Goal: Book appointment/travel/reservation

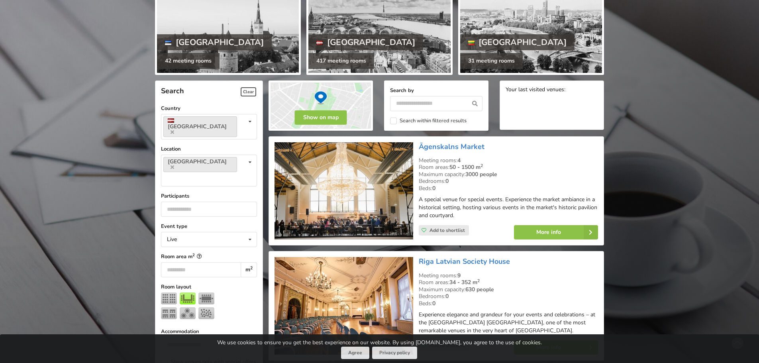
scroll to position [120, 0]
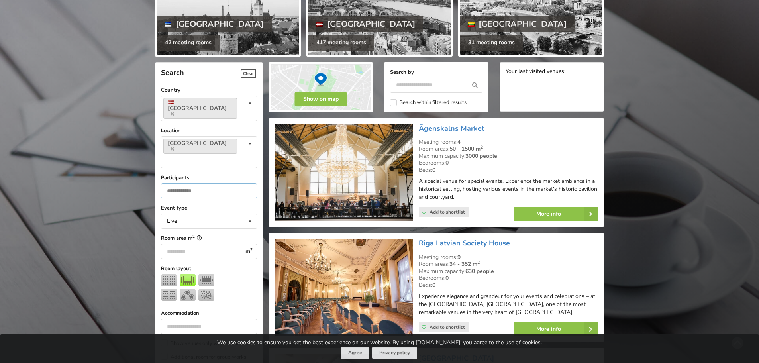
drag, startPoint x: 181, startPoint y: 163, endPoint x: 161, endPoint y: 163, distance: 20.3
click at [161, 183] on input "***" at bounding box center [209, 190] width 96 height 15
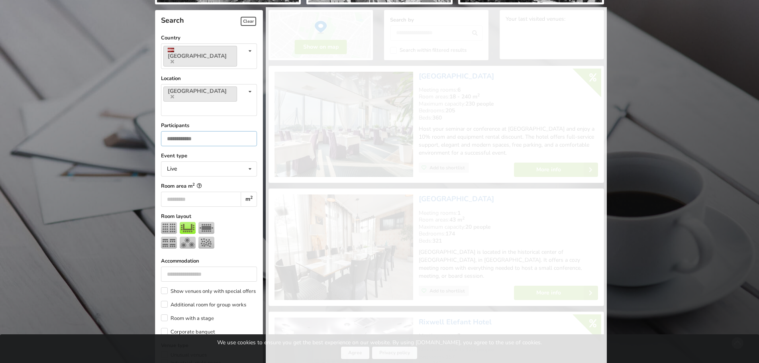
scroll to position [179, 0]
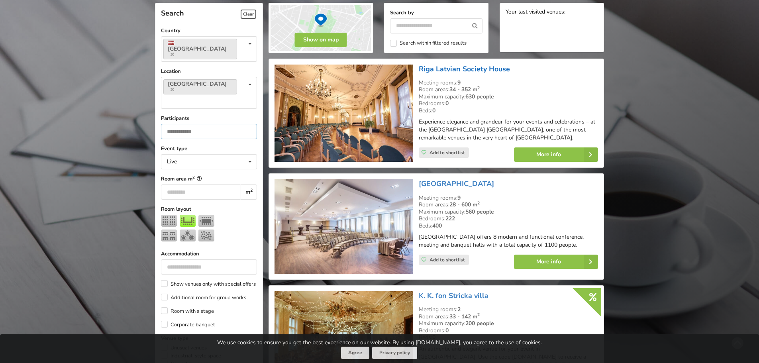
type input "**"
click at [186, 215] on img at bounding box center [188, 221] width 16 height 12
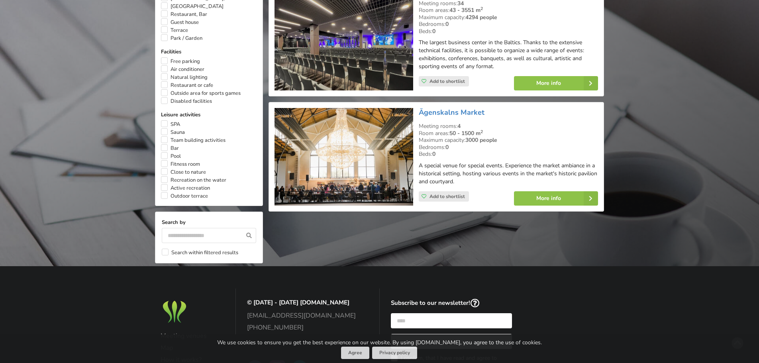
scroll to position [617, 0]
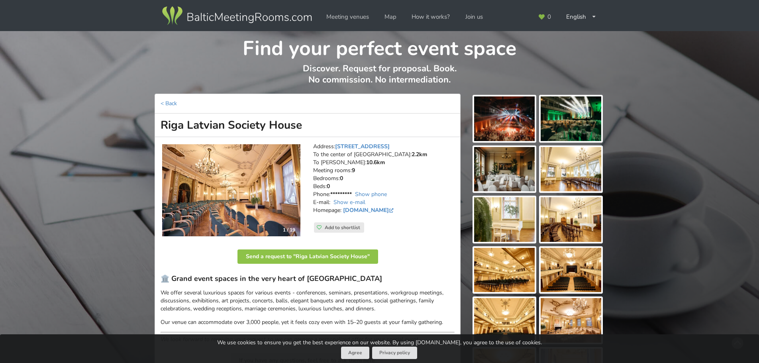
click at [274, 191] on img at bounding box center [231, 190] width 138 height 92
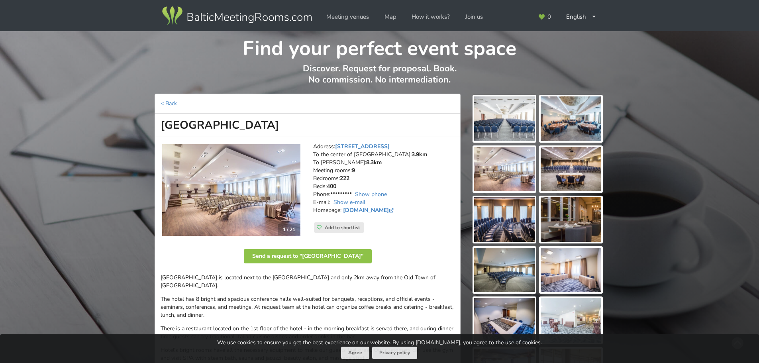
click at [260, 184] on img at bounding box center [231, 190] width 138 height 92
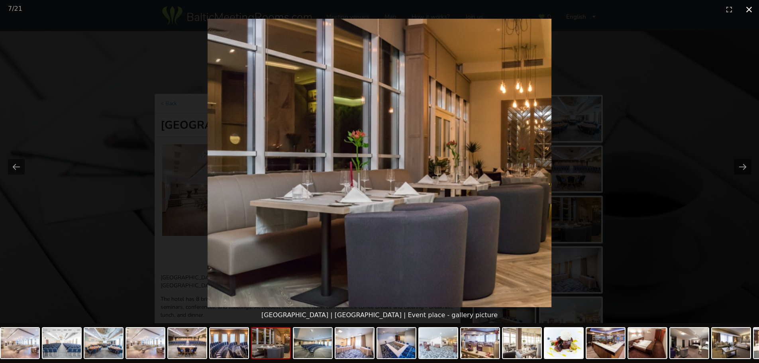
click at [744, 12] on button "Close gallery" at bounding box center [749, 9] width 20 height 19
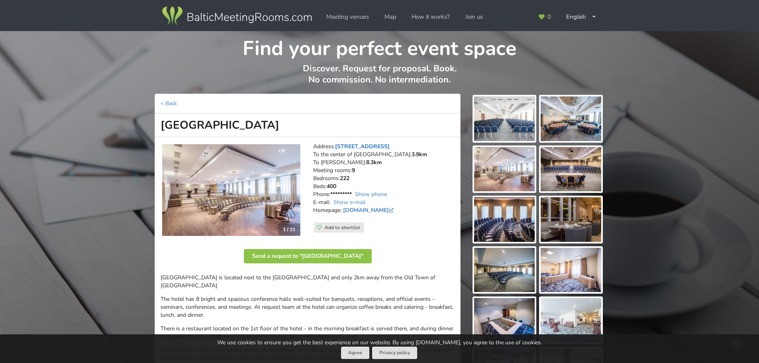
click at [375, 145] on link "[STREET_ADDRESS]" at bounding box center [362, 147] width 55 height 8
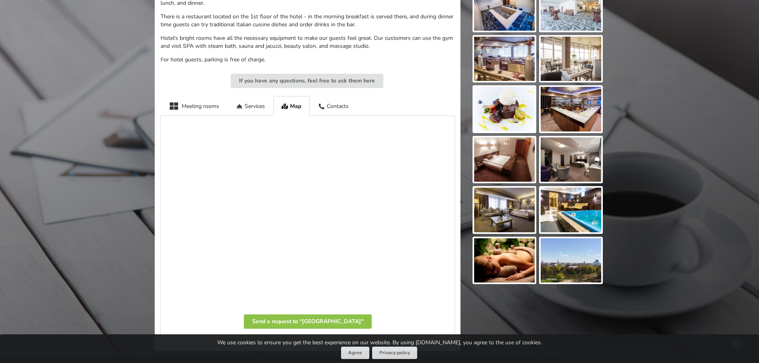
scroll to position [241, 0]
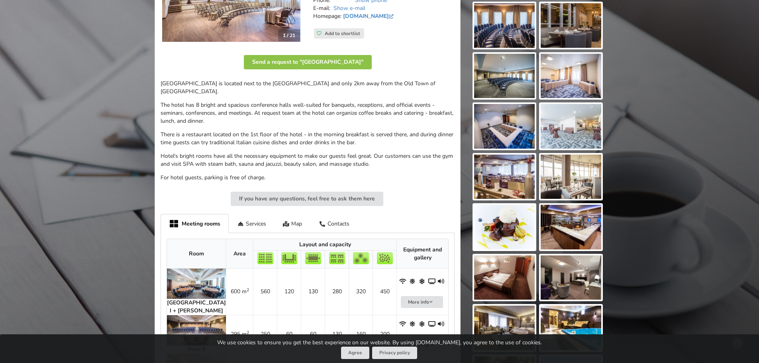
scroll to position [199, 0]
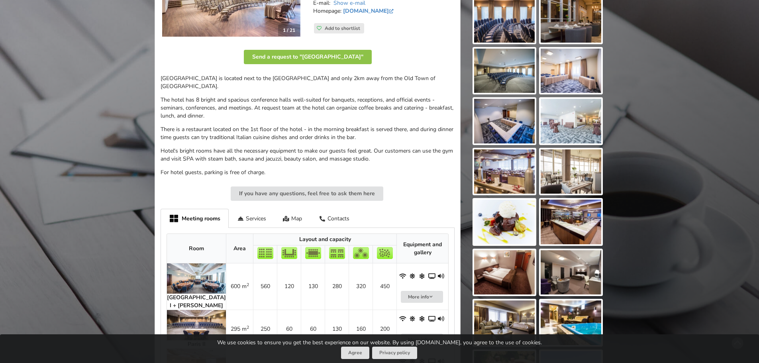
click at [519, 260] on img at bounding box center [504, 272] width 61 height 45
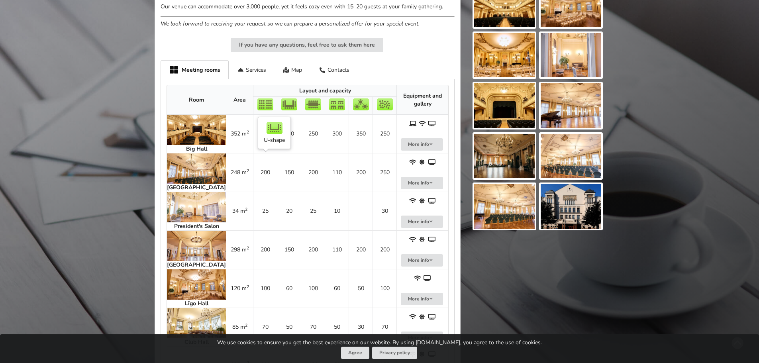
scroll to position [319, 0]
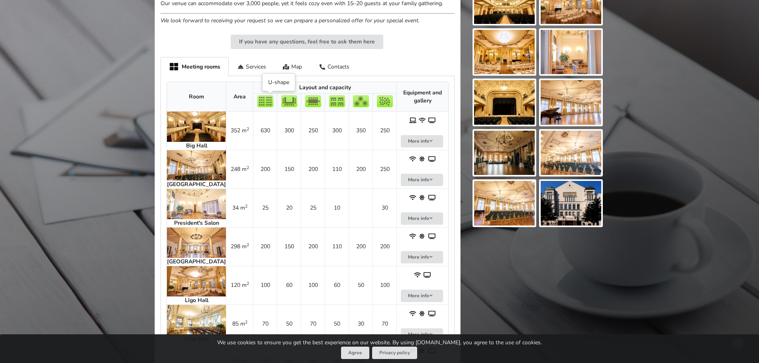
click at [281, 105] on img at bounding box center [289, 101] width 16 height 12
click at [195, 167] on img at bounding box center [196, 165] width 59 height 30
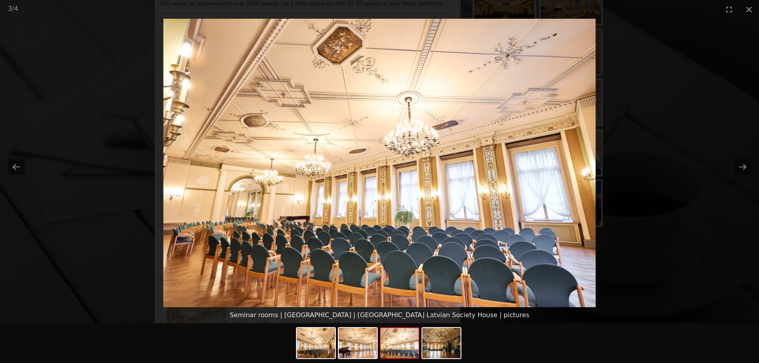
scroll to position [0, 0]
click at [665, 90] on picture at bounding box center [379, 163] width 759 height 289
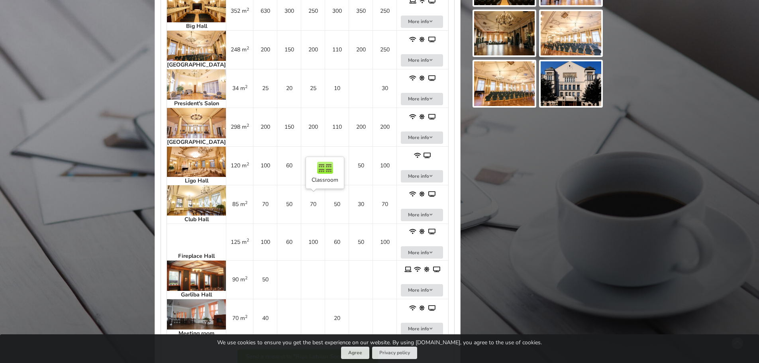
scroll to position [399, 0]
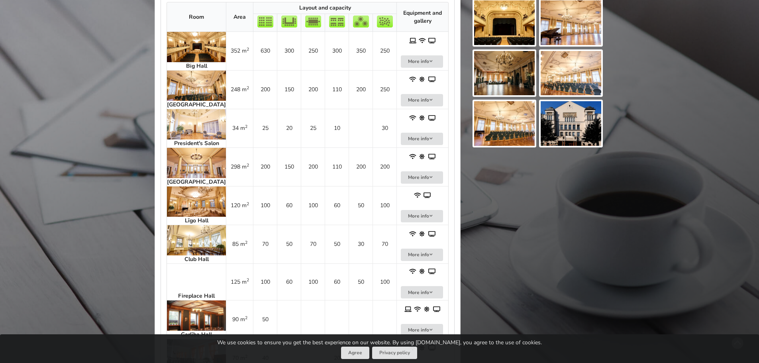
click at [198, 173] on img at bounding box center [196, 163] width 59 height 30
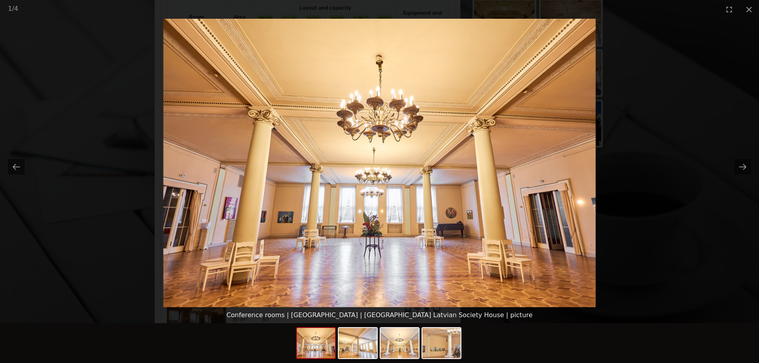
scroll to position [0, 0]
click at [646, 177] on picture at bounding box center [379, 163] width 759 height 289
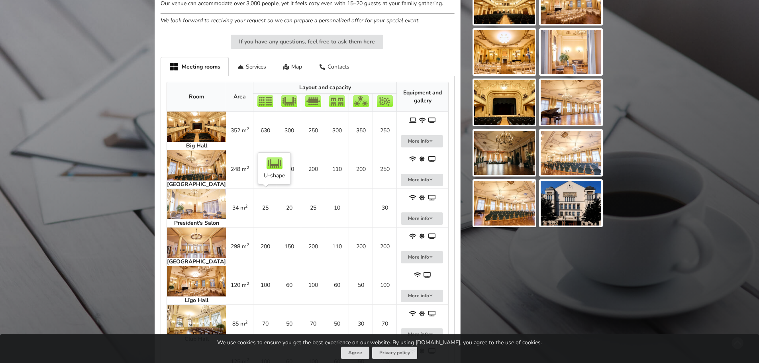
scroll to position [399, 0]
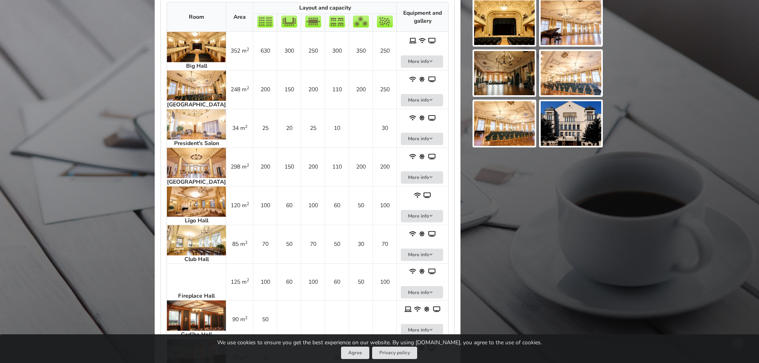
click at [200, 244] on img at bounding box center [196, 240] width 59 height 30
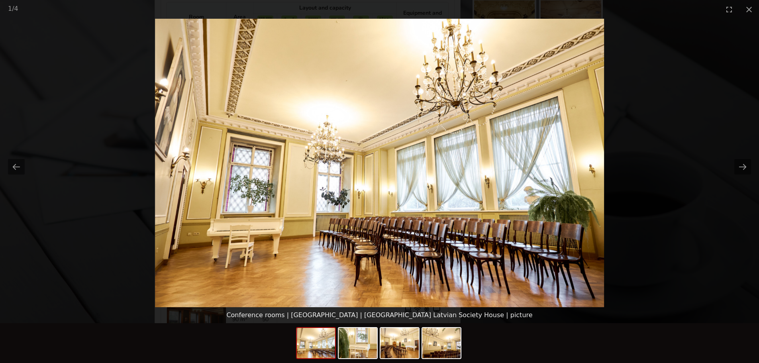
click at [628, 165] on picture at bounding box center [379, 163] width 759 height 289
click at [741, 167] on button "Next slide" at bounding box center [743, 167] width 17 height 16
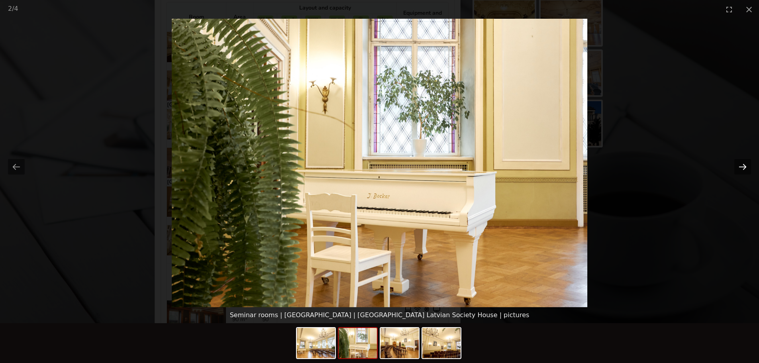
click at [741, 167] on button "Next slide" at bounding box center [743, 167] width 17 height 16
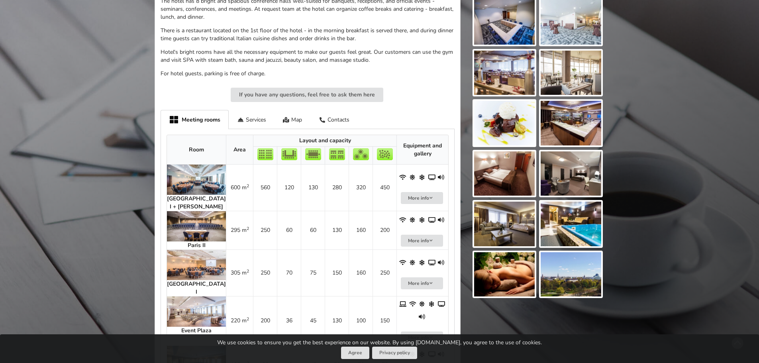
scroll to position [319, 0]
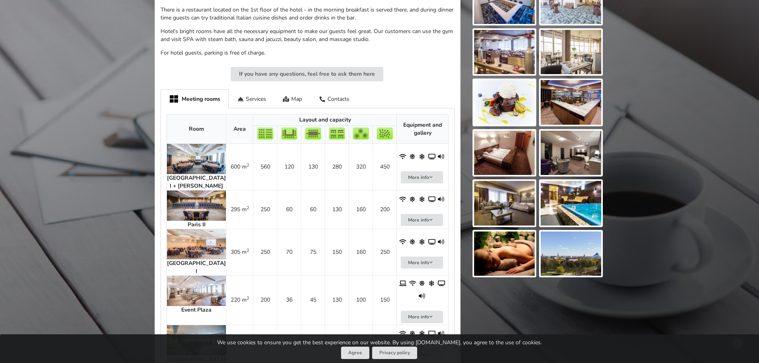
click at [178, 153] on img at bounding box center [196, 159] width 59 height 30
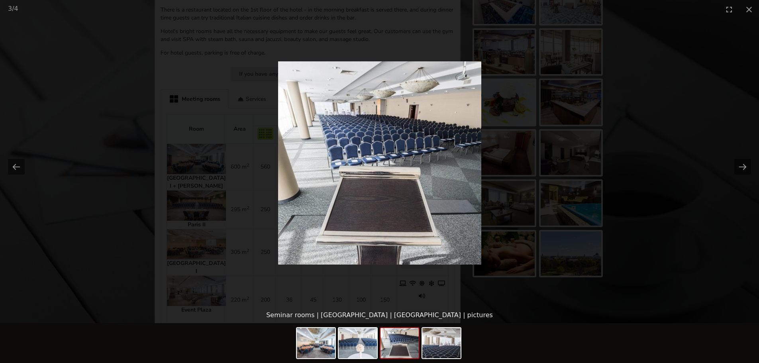
click at [625, 95] on picture at bounding box center [379, 163] width 759 height 289
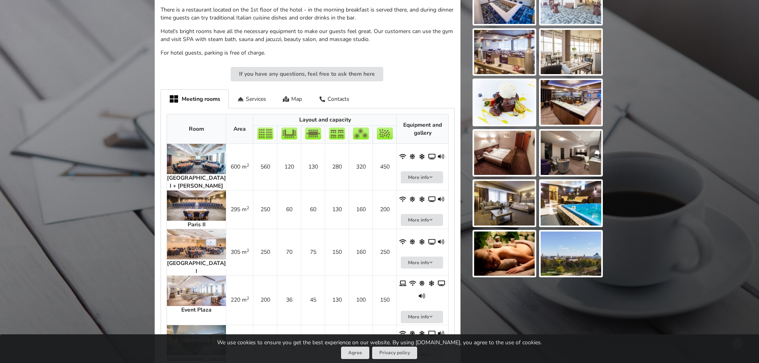
click at [192, 153] on img at bounding box center [196, 159] width 59 height 30
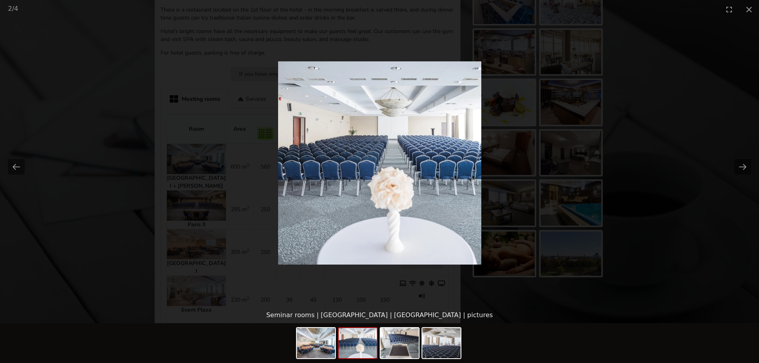
scroll to position [0, 0]
click at [557, 123] on picture at bounding box center [379, 163] width 759 height 289
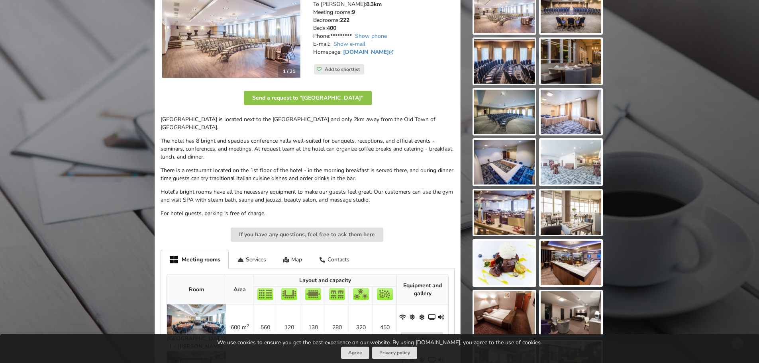
scroll to position [80, 0]
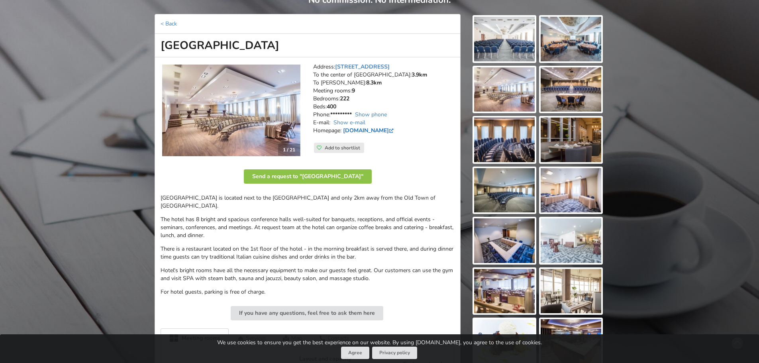
click at [367, 132] on link "[DOMAIN_NAME]" at bounding box center [369, 131] width 52 height 8
